Goal: Check status

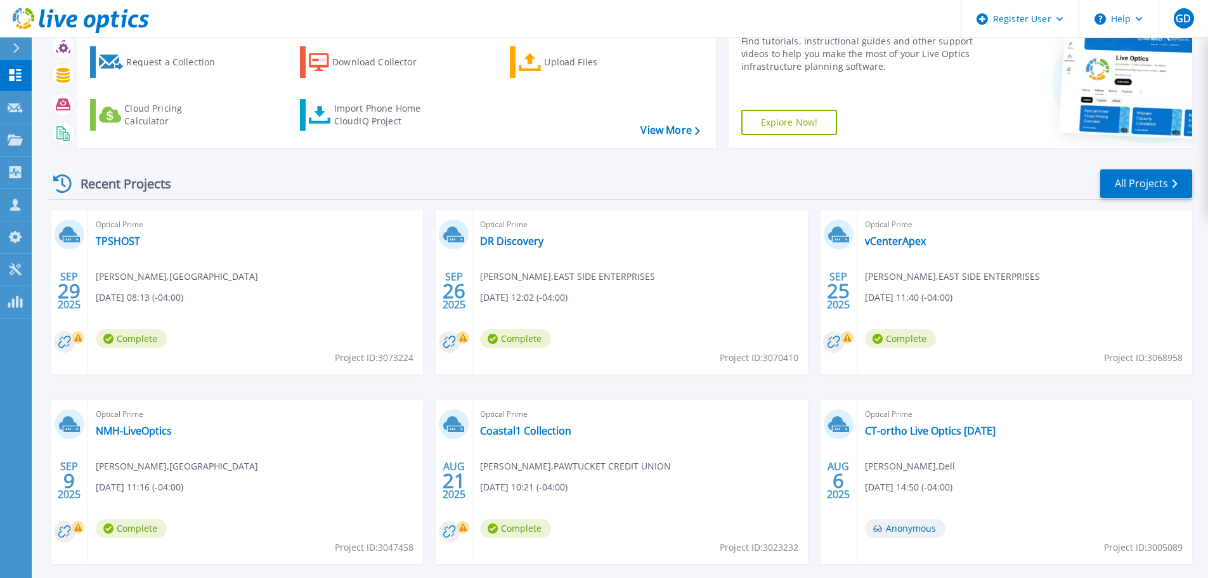
scroll to position [67, 0]
click at [162, 429] on link "NMH-LiveOptics" at bounding box center [134, 429] width 76 height 13
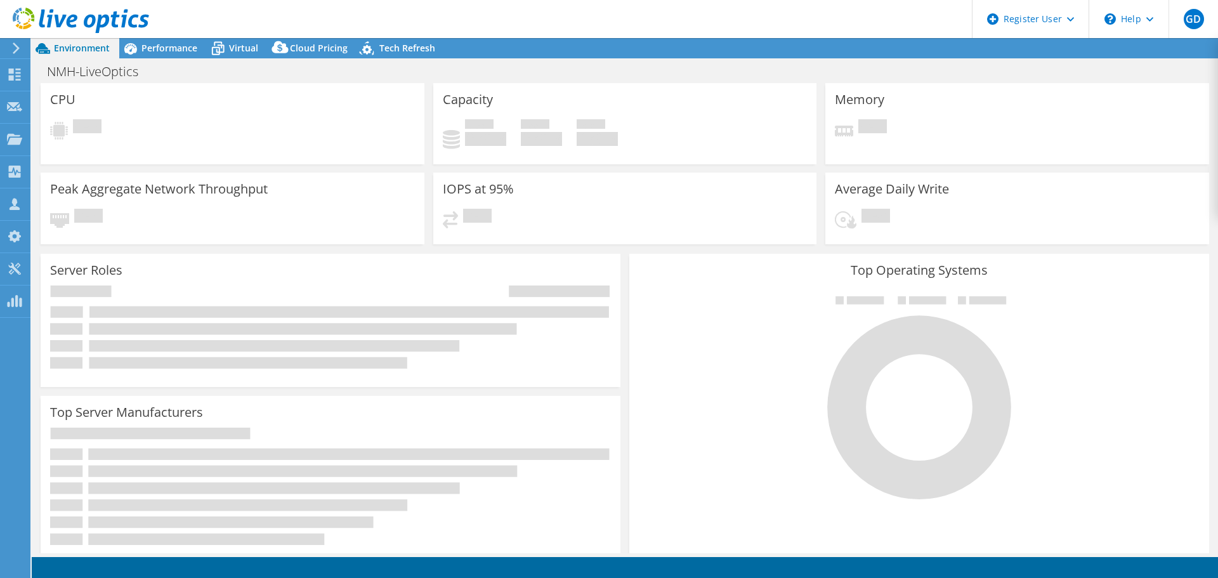
select select "USD"
